Goal: Check status: Check status

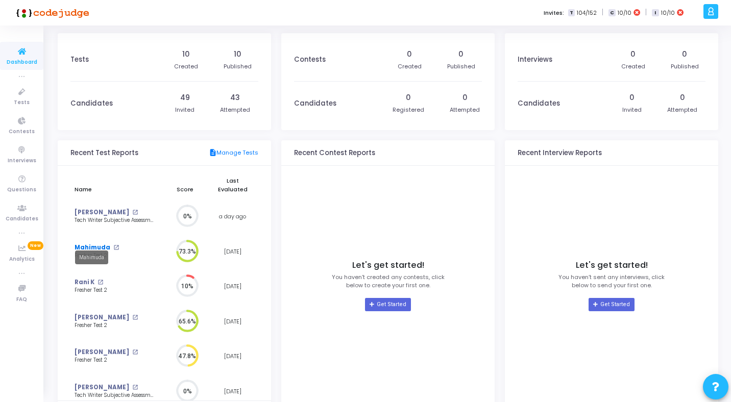
click at [90, 244] on link "Mahimuda" at bounding box center [93, 248] width 36 height 9
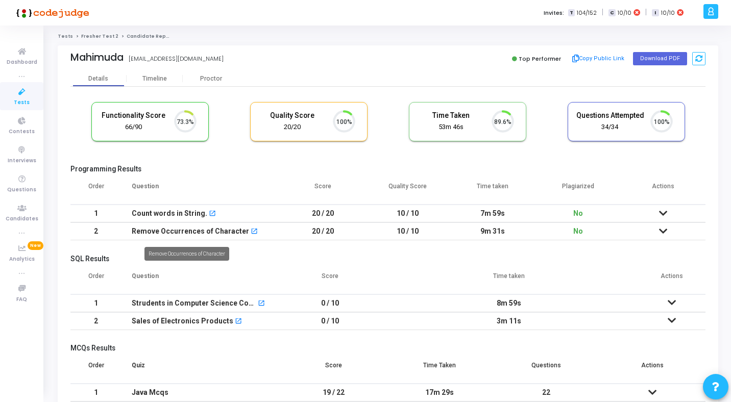
scroll to position [21, 26]
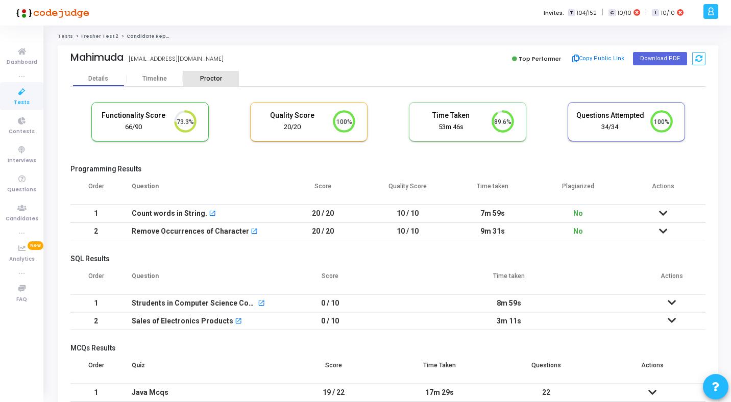
click at [209, 79] on div "Proctor" at bounding box center [211, 79] width 56 height 8
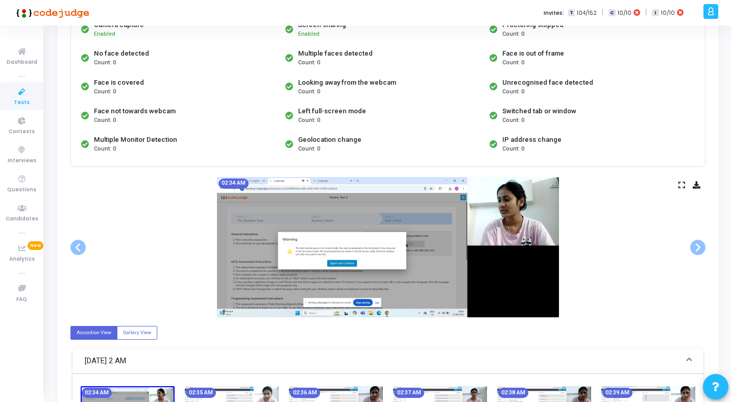
scroll to position [130, 0]
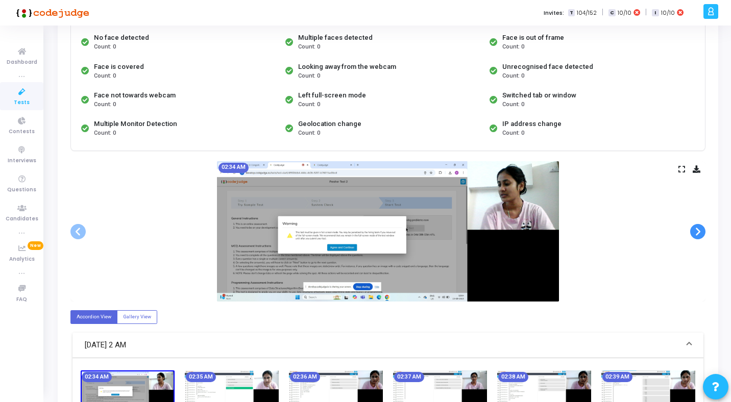
click at [699, 234] on span at bounding box center [698, 231] width 15 height 15
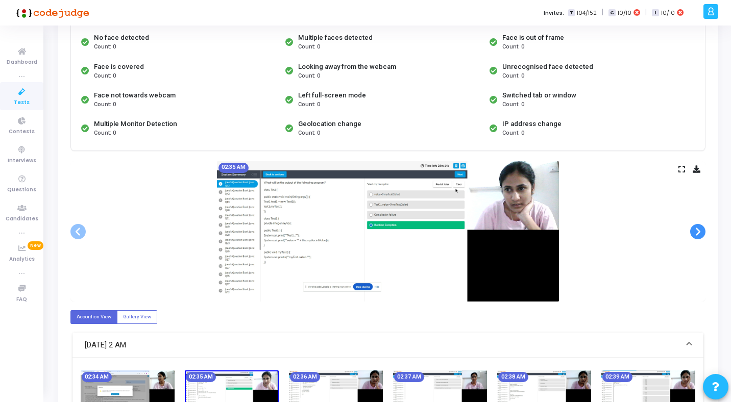
click at [699, 234] on span at bounding box center [698, 231] width 15 height 15
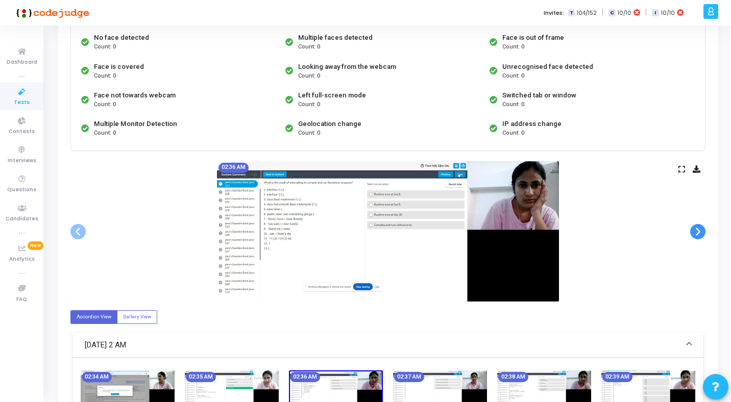
click at [699, 234] on span at bounding box center [698, 231] width 15 height 15
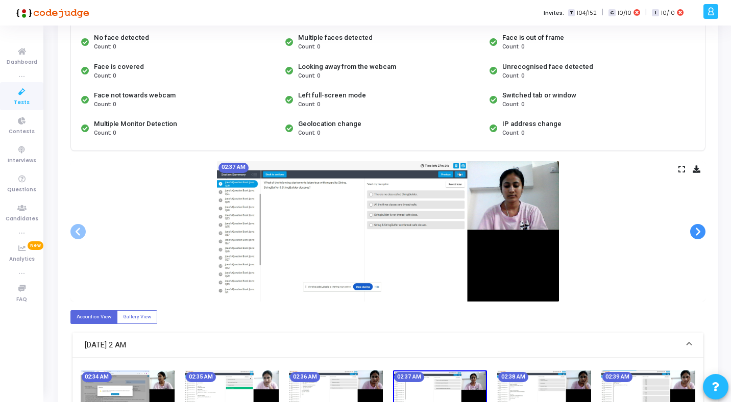
click at [699, 234] on span at bounding box center [698, 231] width 15 height 15
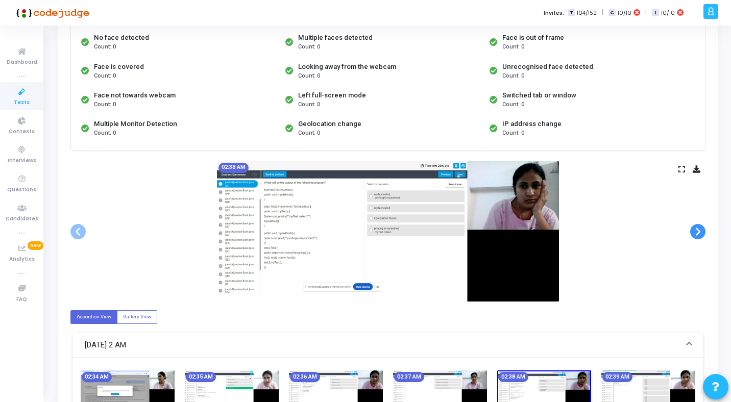
click at [699, 234] on span at bounding box center [698, 231] width 15 height 15
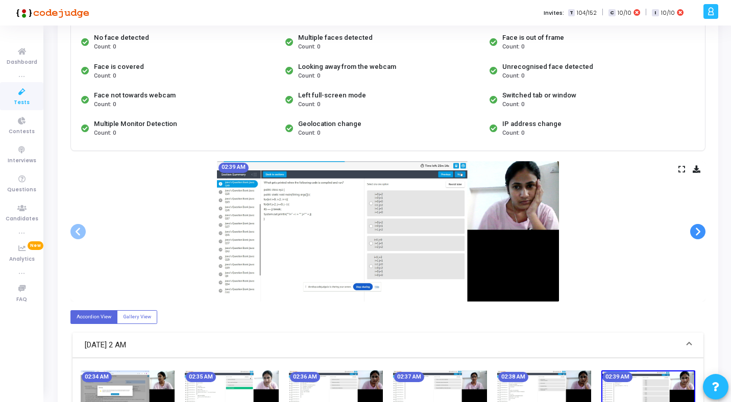
click at [699, 234] on span at bounding box center [698, 231] width 15 height 15
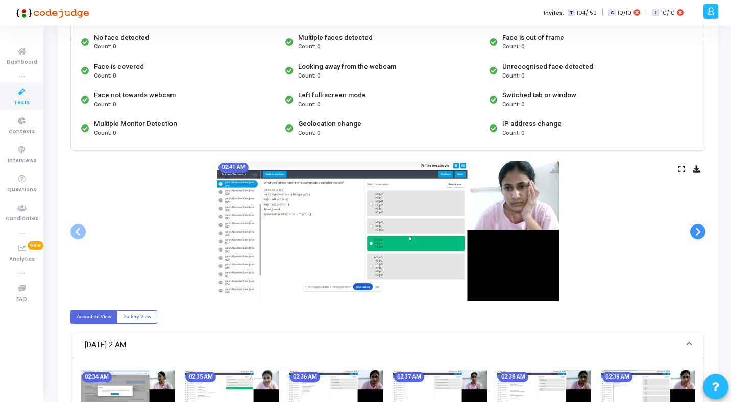
click at [699, 234] on span at bounding box center [698, 231] width 15 height 15
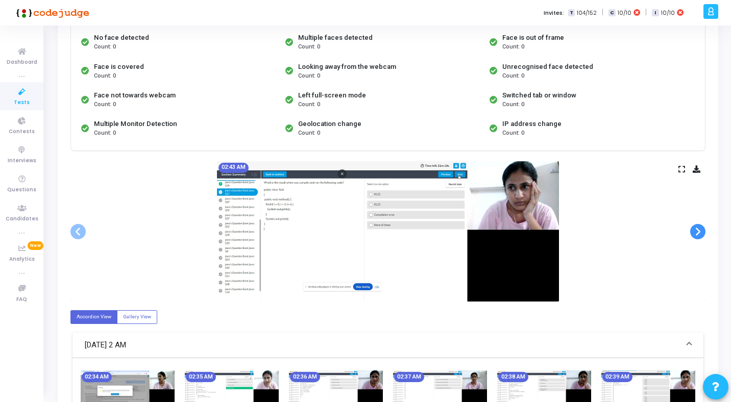
click at [699, 234] on span at bounding box center [698, 231] width 15 height 15
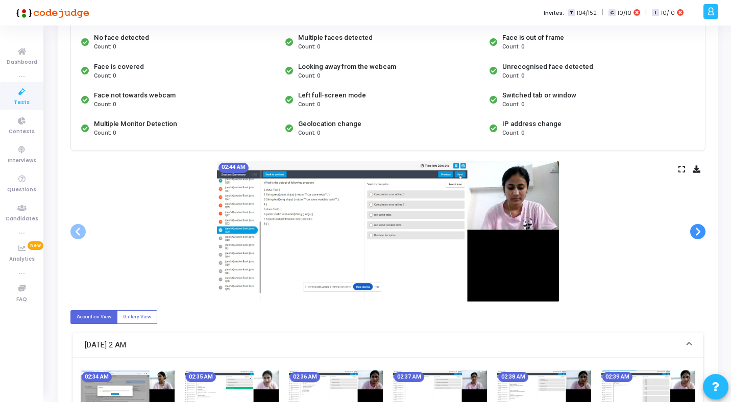
click at [699, 234] on span at bounding box center [698, 231] width 15 height 15
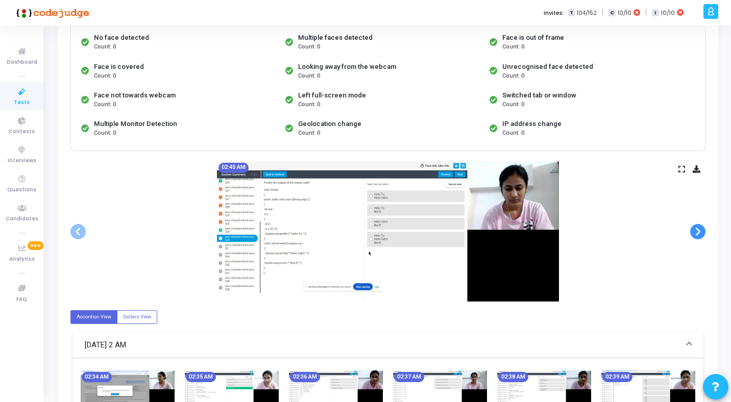
click at [699, 234] on span at bounding box center [698, 231] width 15 height 15
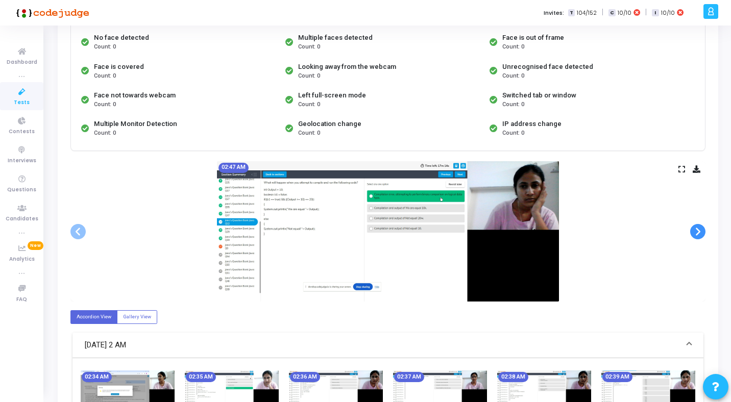
click at [699, 234] on span at bounding box center [698, 231] width 15 height 15
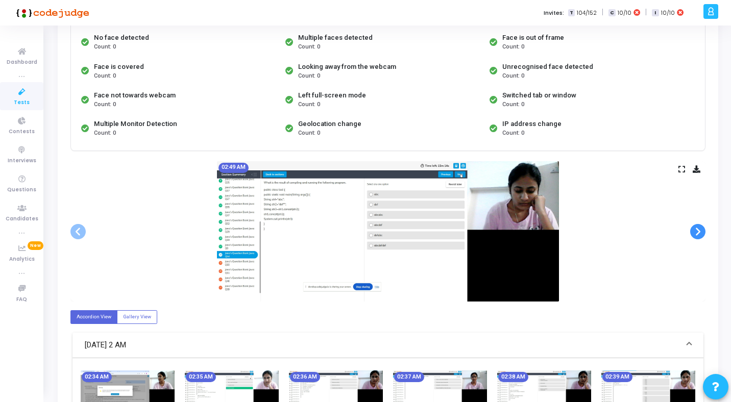
click at [699, 234] on span at bounding box center [698, 231] width 15 height 15
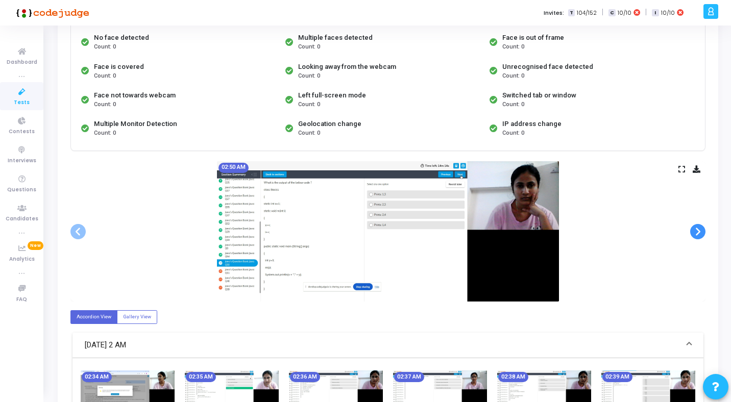
click at [699, 234] on span at bounding box center [698, 231] width 15 height 15
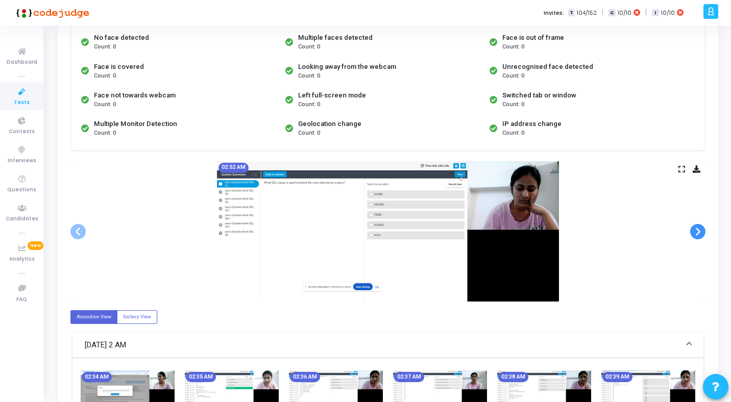
click at [699, 234] on span at bounding box center [698, 231] width 15 height 15
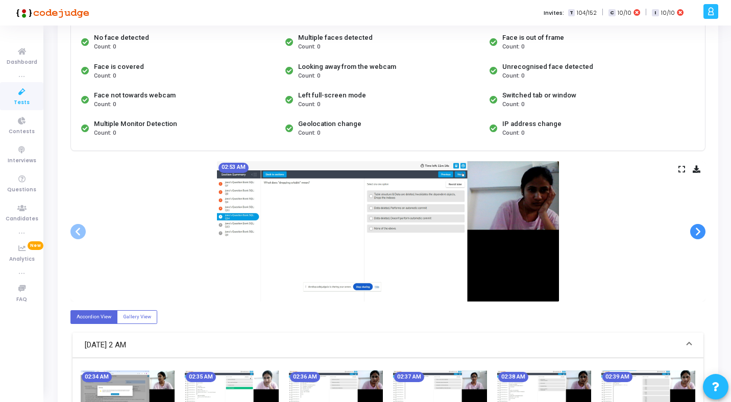
click at [699, 234] on span at bounding box center [698, 231] width 15 height 15
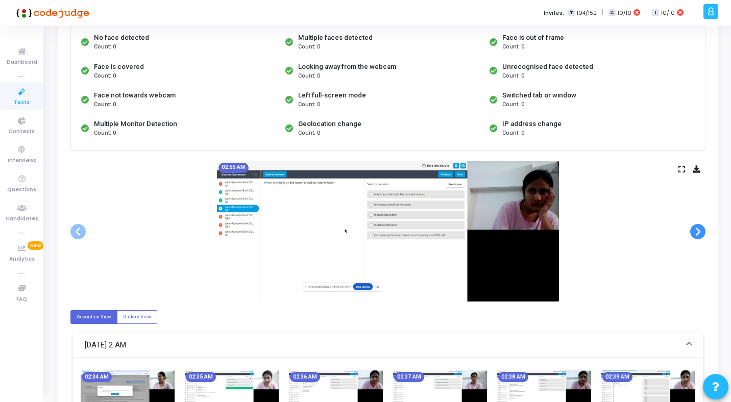
click at [699, 234] on span at bounding box center [698, 231] width 15 height 15
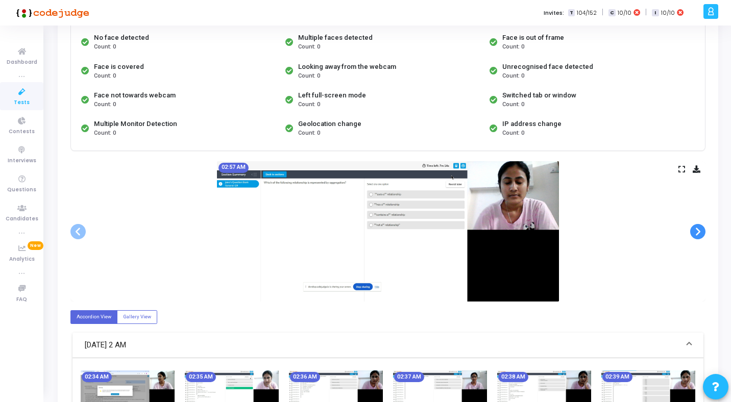
click at [699, 234] on span at bounding box center [698, 231] width 15 height 15
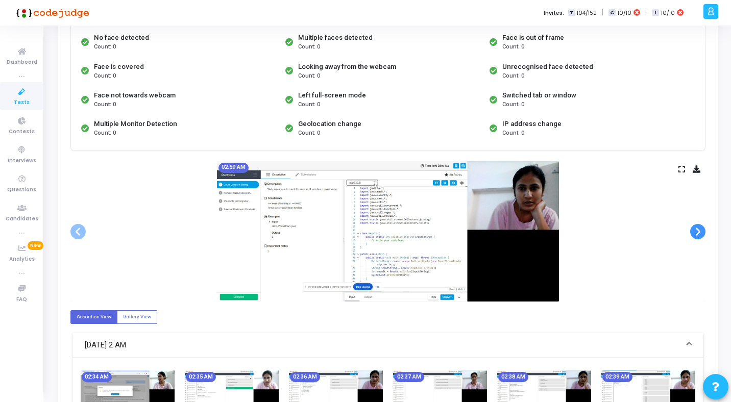
click at [699, 234] on span at bounding box center [698, 231] width 15 height 15
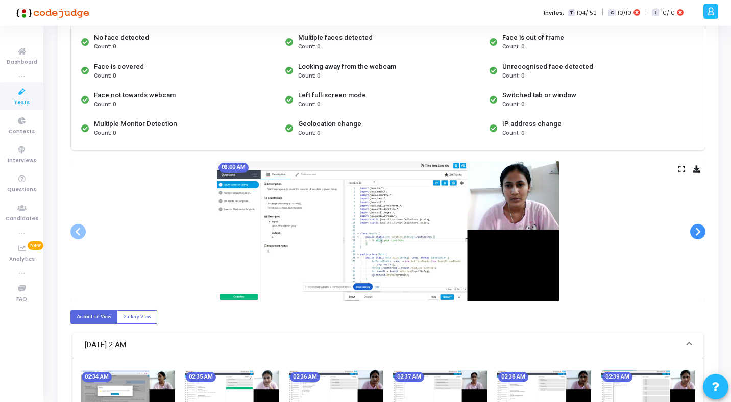
click at [699, 234] on span at bounding box center [698, 231] width 15 height 15
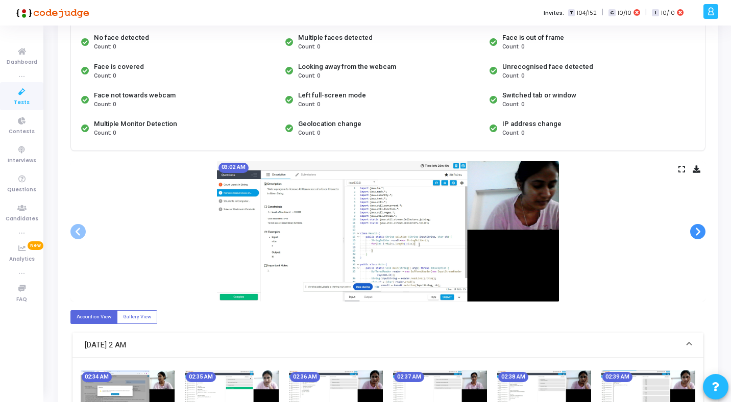
click at [699, 234] on span at bounding box center [698, 231] width 15 height 15
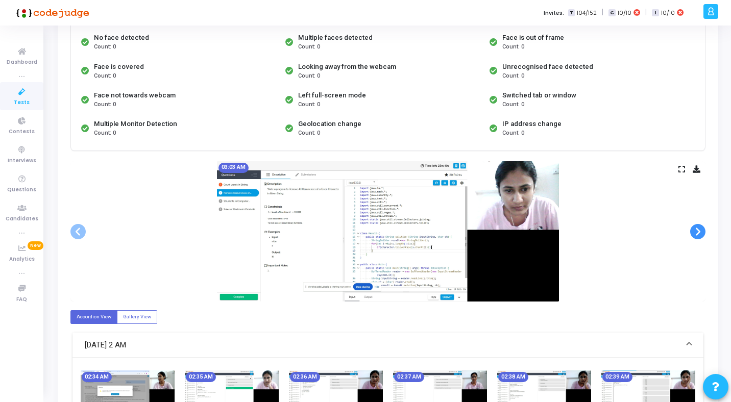
click at [699, 234] on span at bounding box center [698, 231] width 15 height 15
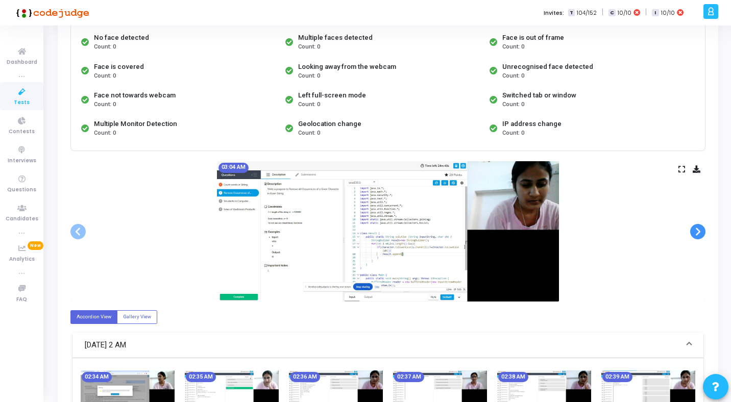
click at [699, 234] on span at bounding box center [698, 231] width 15 height 15
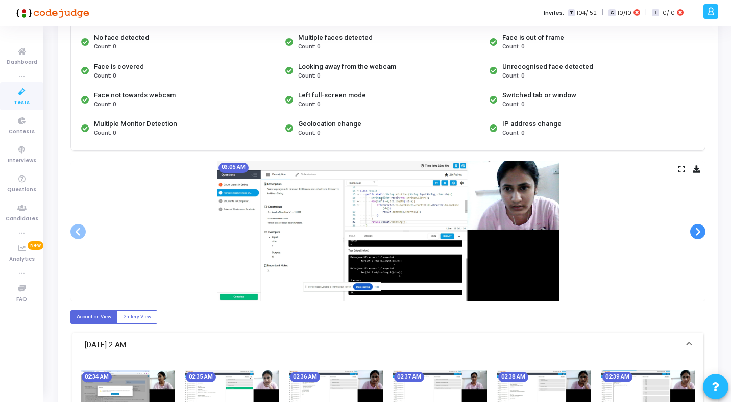
click at [699, 234] on span at bounding box center [698, 231] width 15 height 15
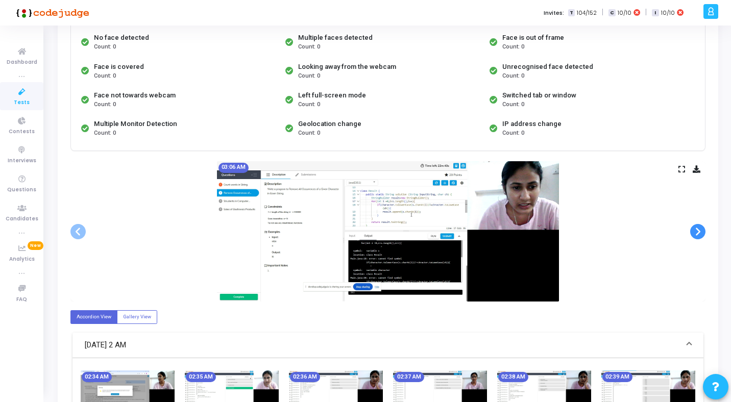
click at [699, 234] on span at bounding box center [698, 231] width 15 height 15
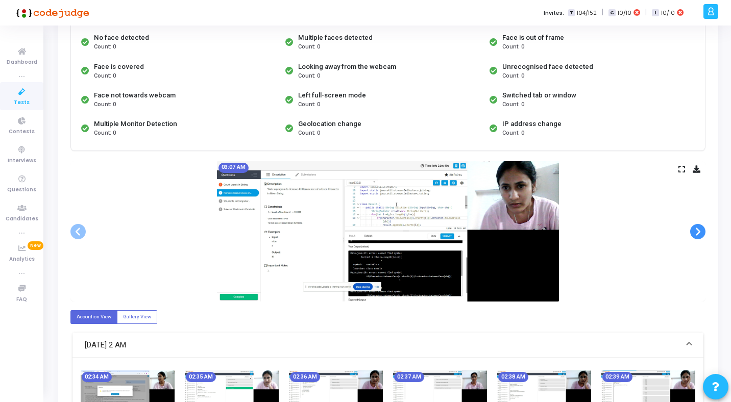
click at [699, 234] on span at bounding box center [698, 231] width 15 height 15
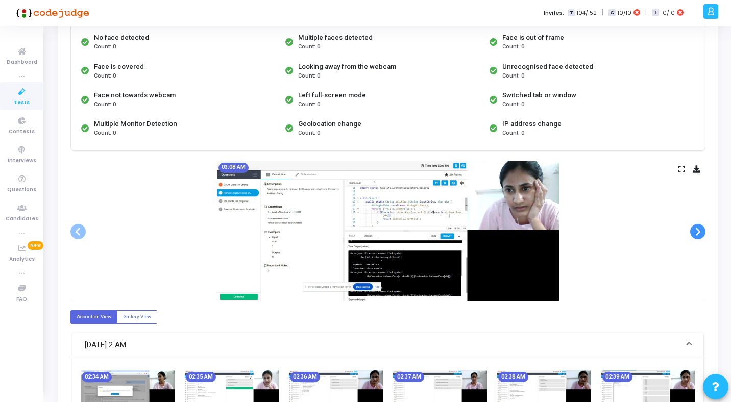
click at [699, 234] on span at bounding box center [698, 231] width 15 height 15
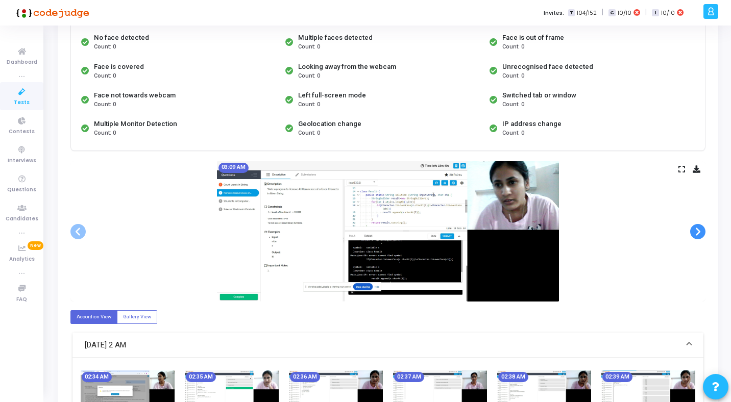
click at [699, 234] on span at bounding box center [698, 231] width 15 height 15
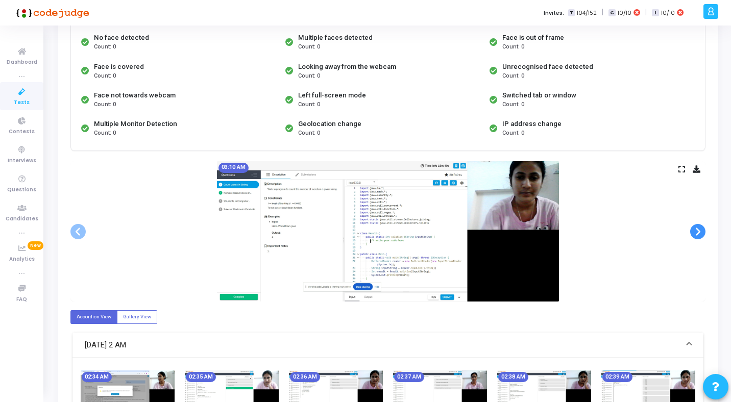
click at [699, 234] on span at bounding box center [698, 231] width 15 height 15
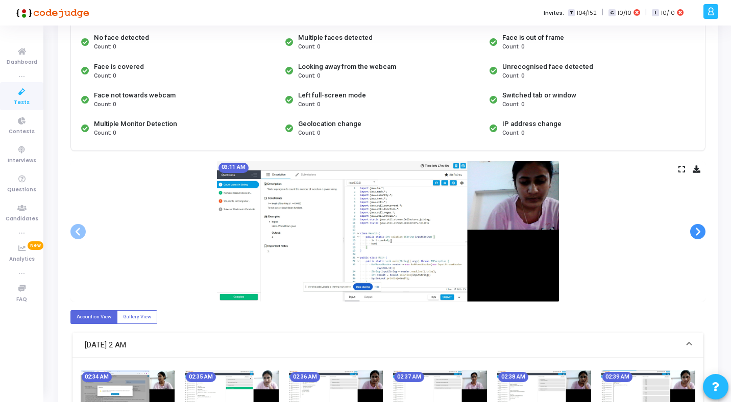
click at [699, 234] on span at bounding box center [698, 231] width 15 height 15
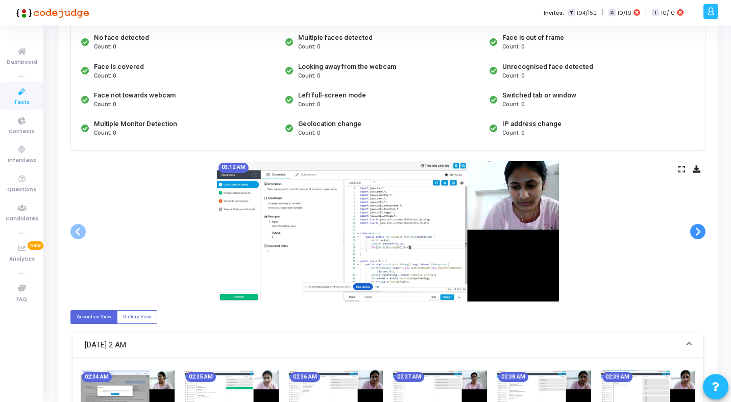
click at [699, 234] on span at bounding box center [698, 231] width 15 height 15
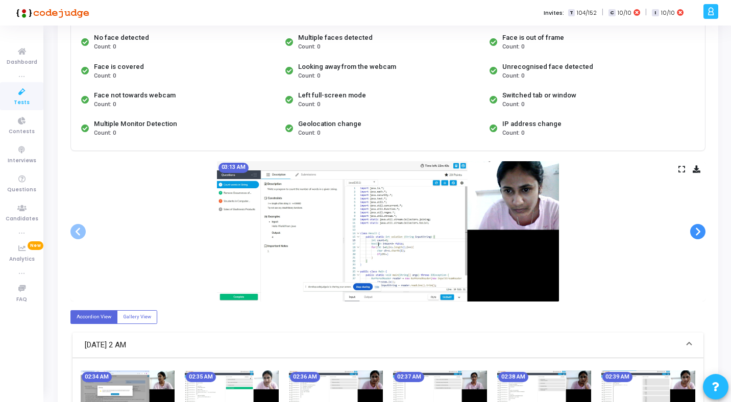
click at [699, 234] on span at bounding box center [698, 231] width 15 height 15
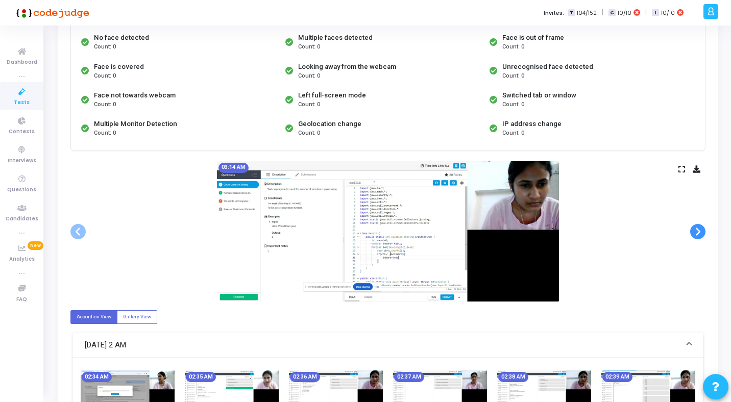
click at [699, 234] on span at bounding box center [698, 231] width 15 height 15
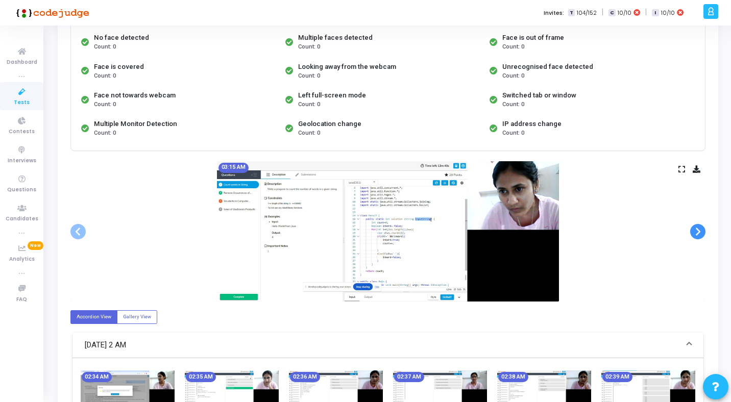
click at [699, 234] on span at bounding box center [698, 231] width 15 height 15
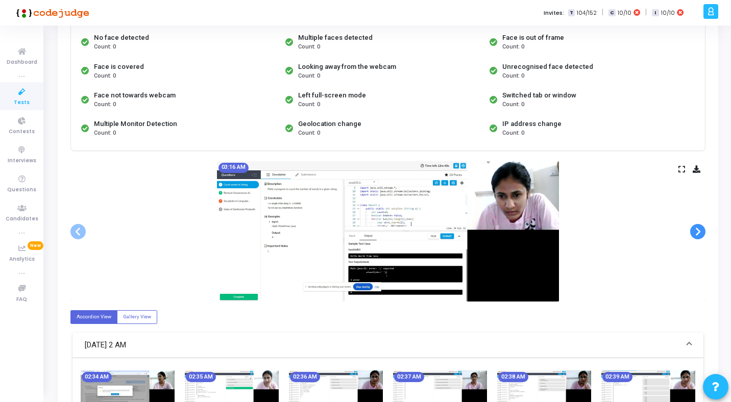
click at [699, 234] on span at bounding box center [698, 231] width 15 height 15
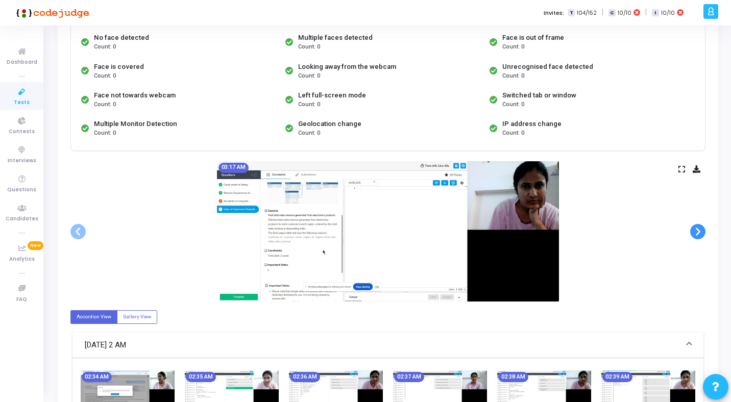
click at [699, 234] on span at bounding box center [698, 231] width 15 height 15
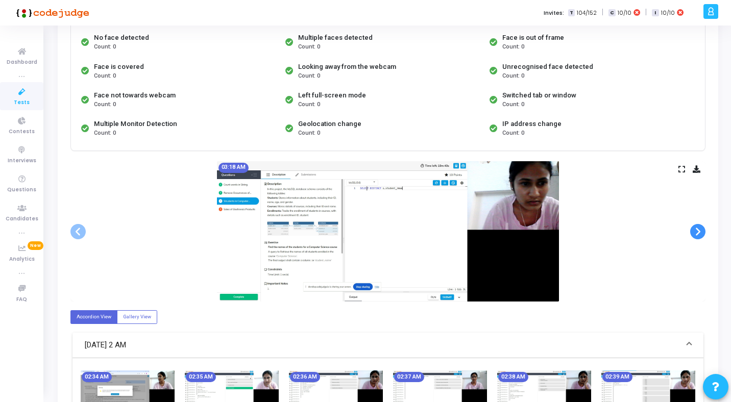
click at [699, 234] on span at bounding box center [698, 231] width 15 height 15
